Goal: Task Accomplishment & Management: Use online tool/utility

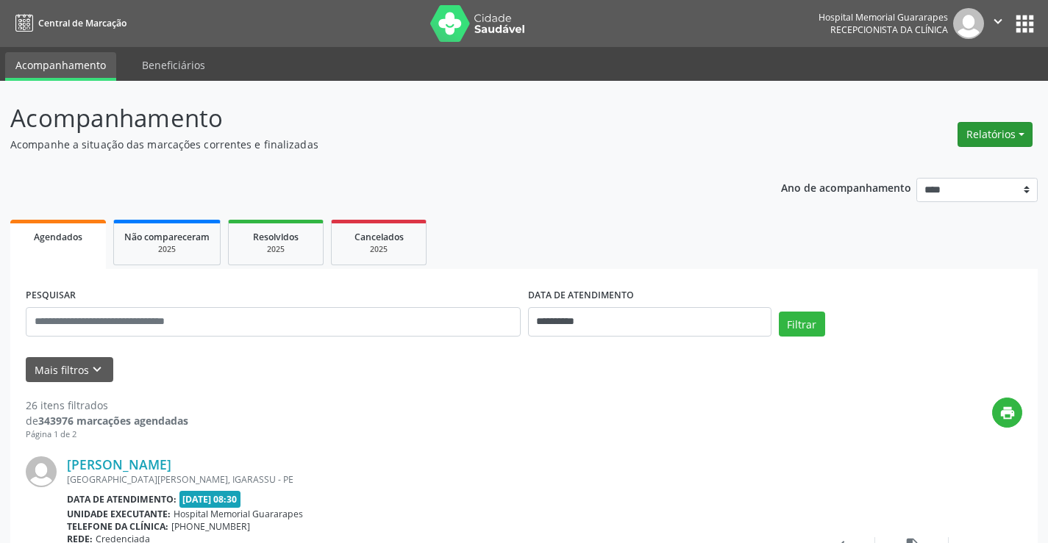
click at [988, 130] on button "Relatórios" at bounding box center [994, 134] width 75 height 25
click at [968, 154] on ul "Agendamentos Procedimentos realizados" at bounding box center [954, 176] width 160 height 53
click at [955, 160] on link "Agendamentos" at bounding box center [954, 166] width 158 height 21
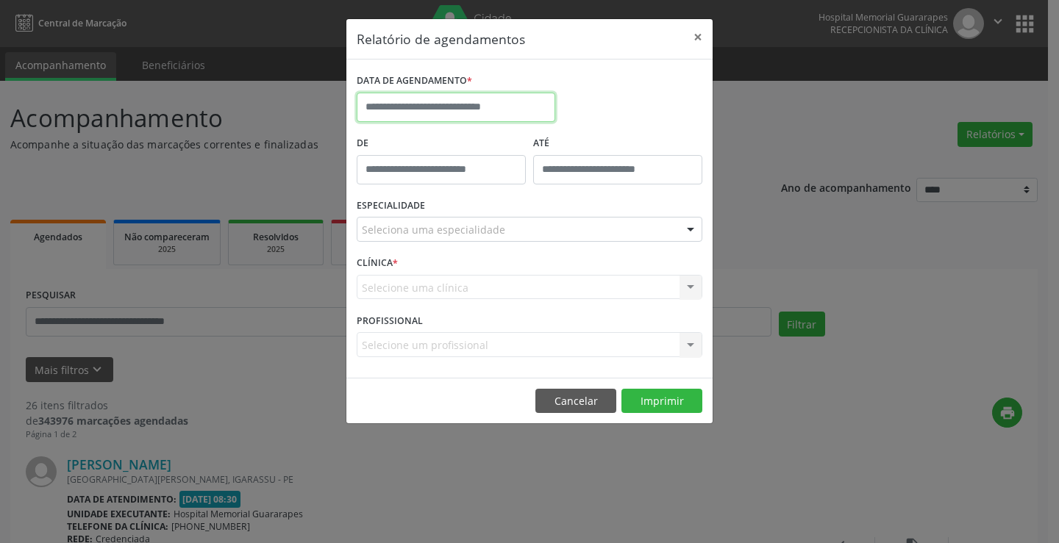
click at [492, 108] on input "text" at bounding box center [456, 107] width 198 height 29
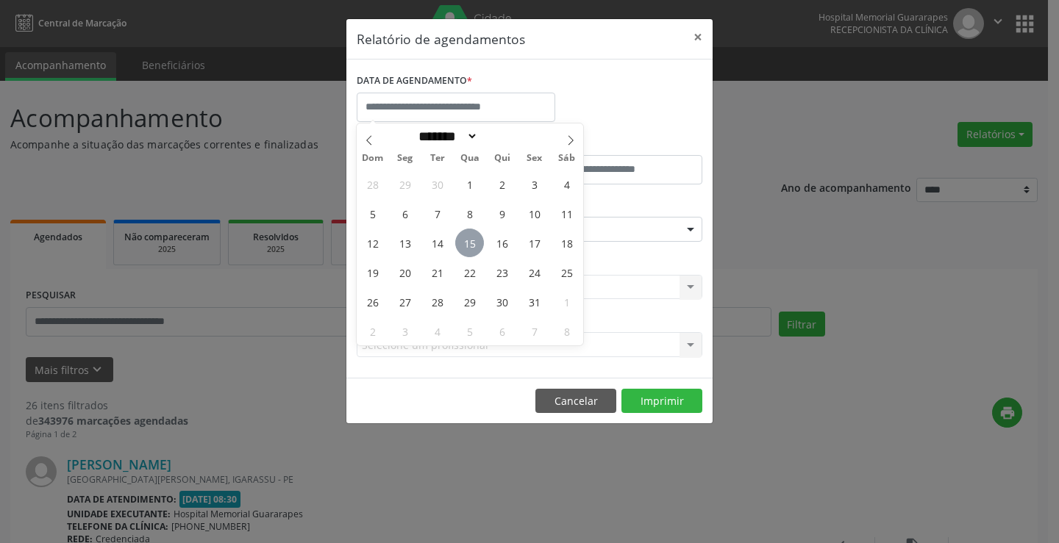
click at [466, 245] on span "15" at bounding box center [469, 243] width 29 height 29
type input "**********"
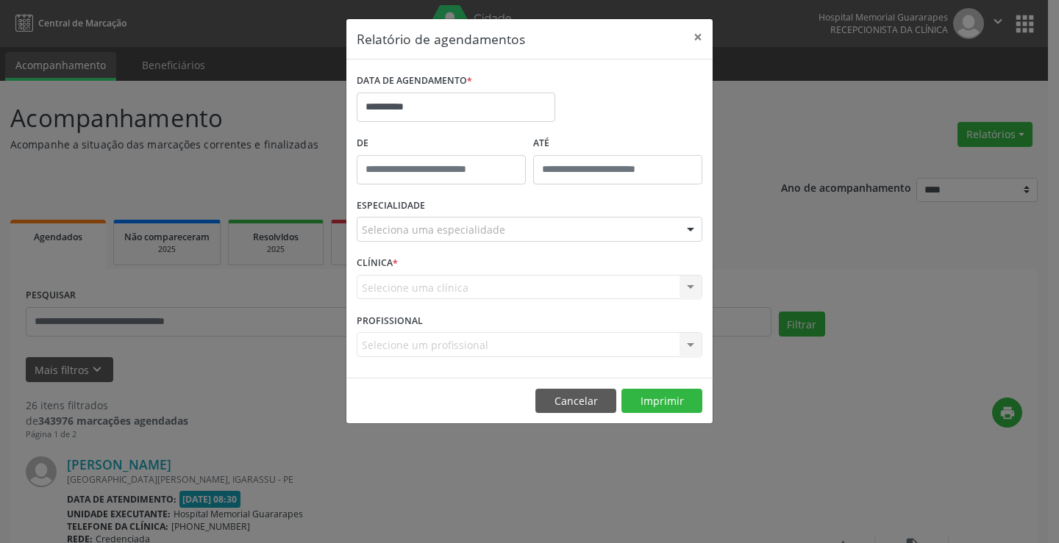
click at [466, 239] on div "Seleciona uma especialidade" at bounding box center [530, 229] width 346 height 25
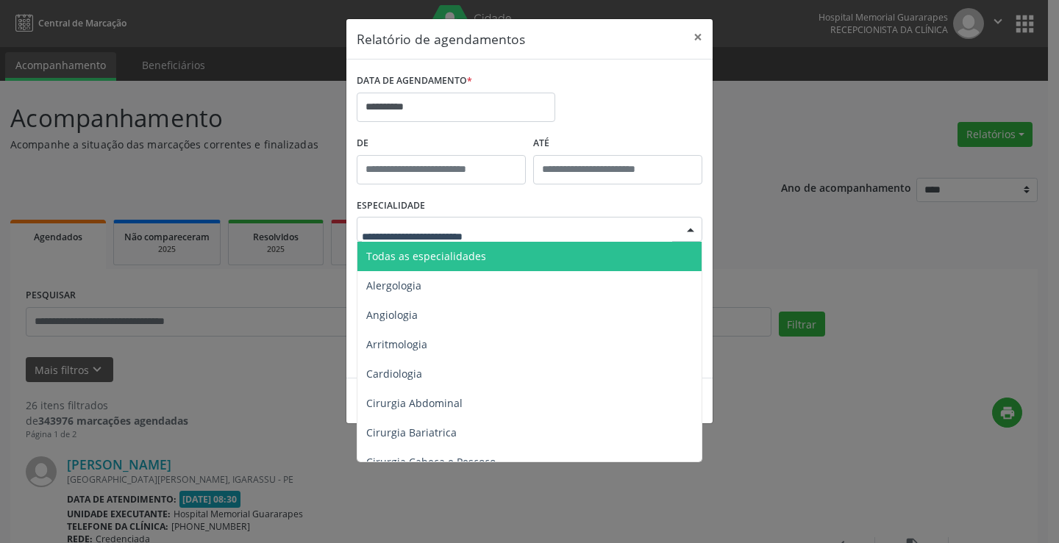
click at [473, 257] on span "Todas as especialidades" at bounding box center [426, 256] width 120 height 14
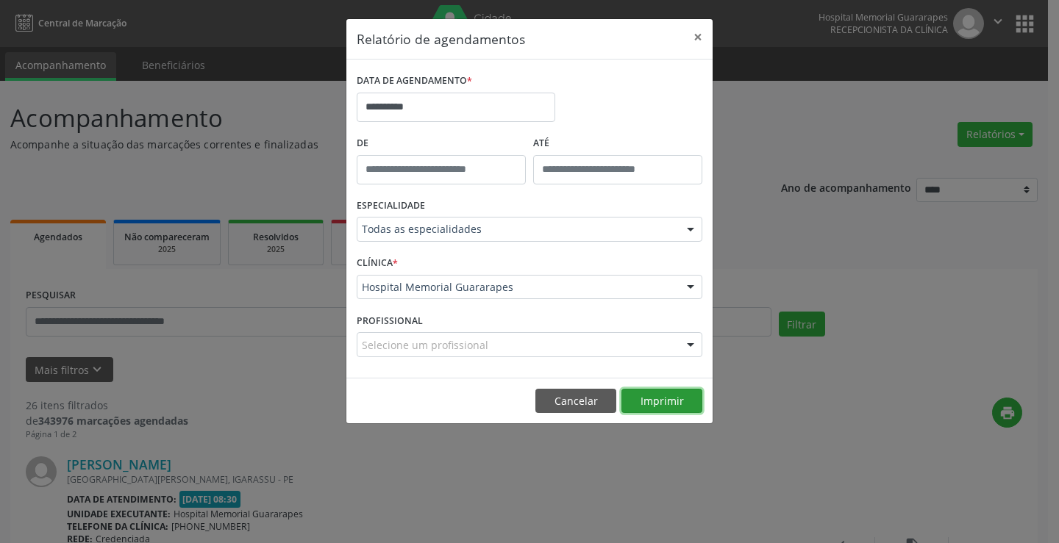
click at [643, 399] on button "Imprimir" at bounding box center [661, 401] width 81 height 25
